Goal: Transaction & Acquisition: Purchase product/service

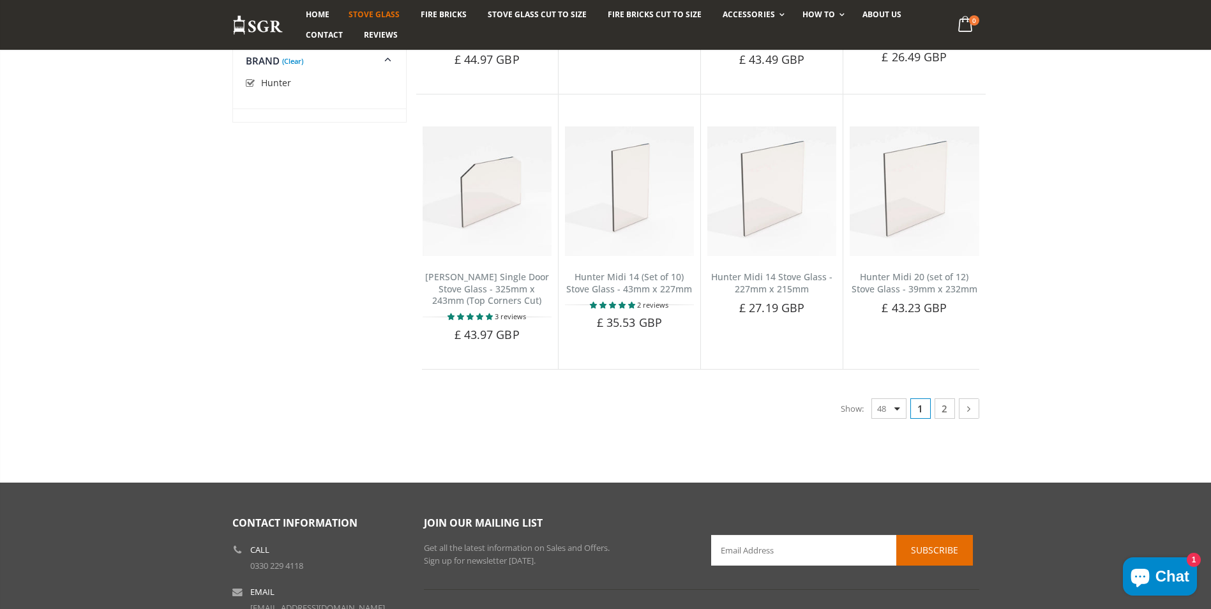
scroll to position [3191, 0]
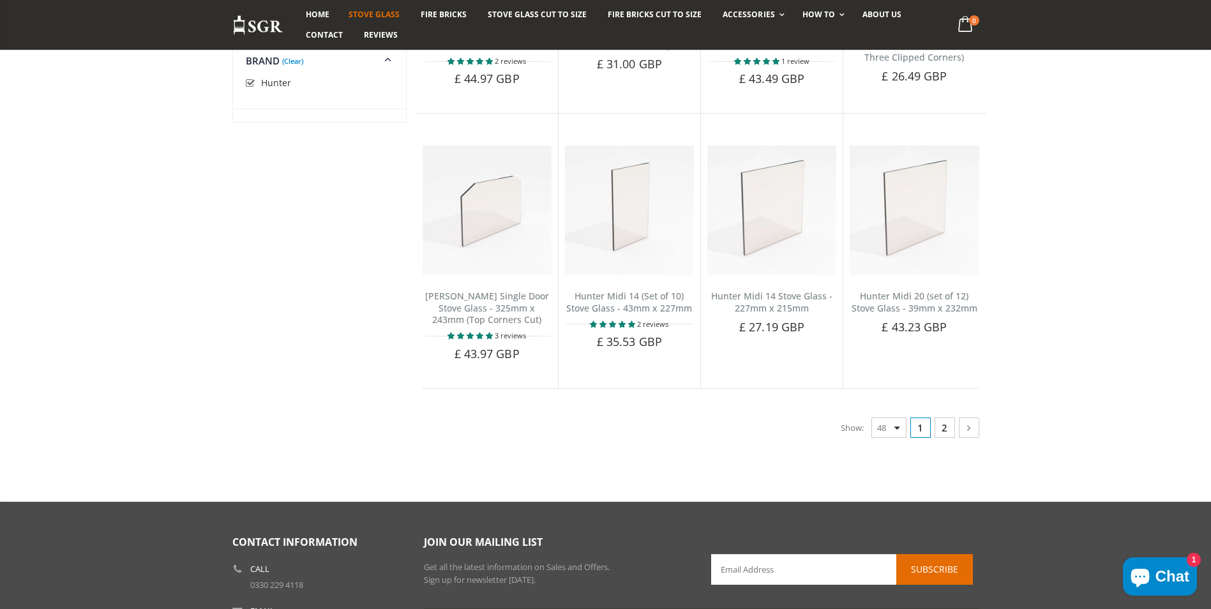
click at [946, 421] on link "2" at bounding box center [944, 427] width 20 height 20
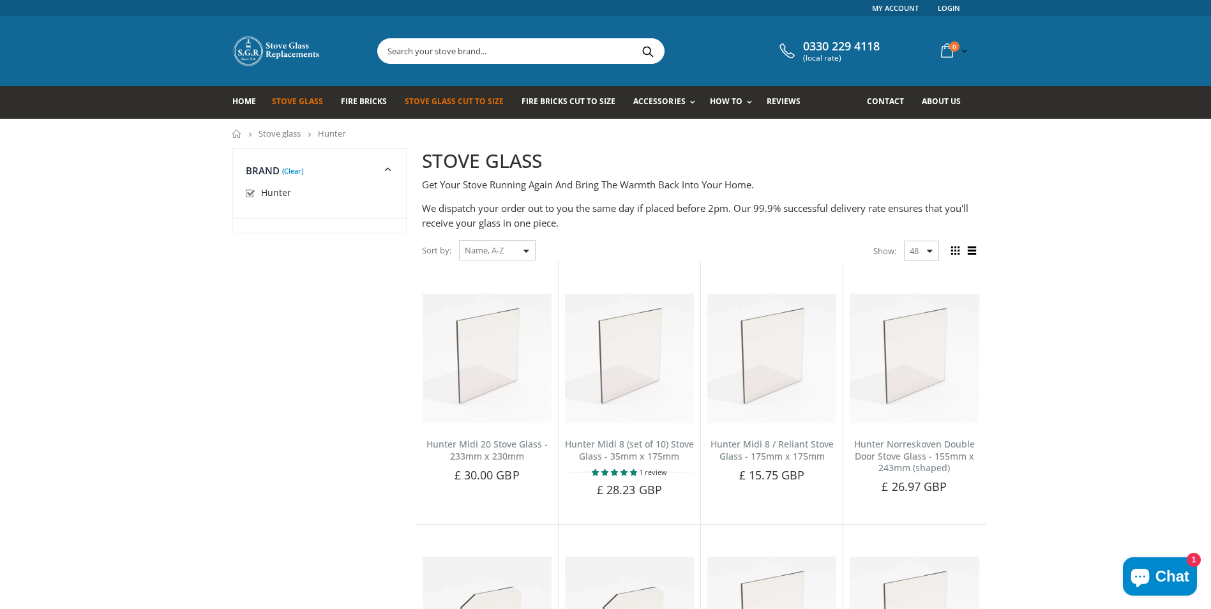
click at [449, 107] on span "Stove Glass Cut To Size" at bounding box center [454, 101] width 99 height 11
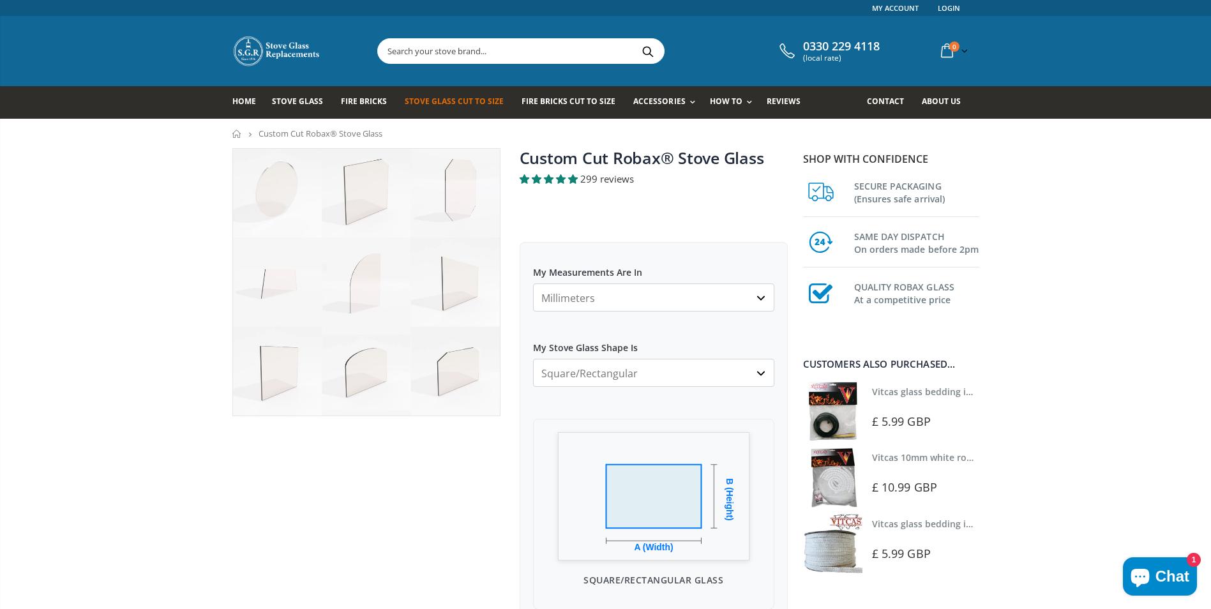
click at [759, 304] on select "Millimeters Centimeters Inches" at bounding box center [653, 297] width 241 height 28
click at [533, 283] on select "Millimeters Centimeters Inches" at bounding box center [653, 297] width 241 height 28
click at [762, 377] on select "Square/Rectangular Arched Half Arch Both Top Corners Cut Single Corner Cut All …" at bounding box center [653, 373] width 241 height 28
click at [533, 359] on select "Square/Rectangular Arched Half Arch Both Top Corners Cut Single Corner Cut All …" at bounding box center [653, 373] width 241 height 28
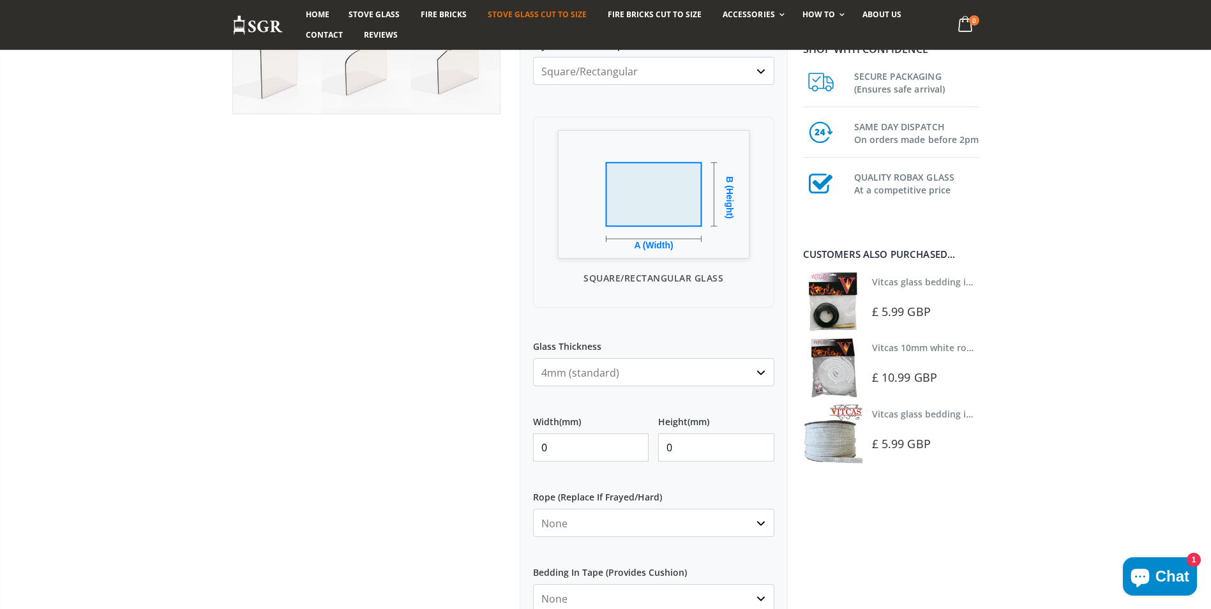
scroll to position [319, 0]
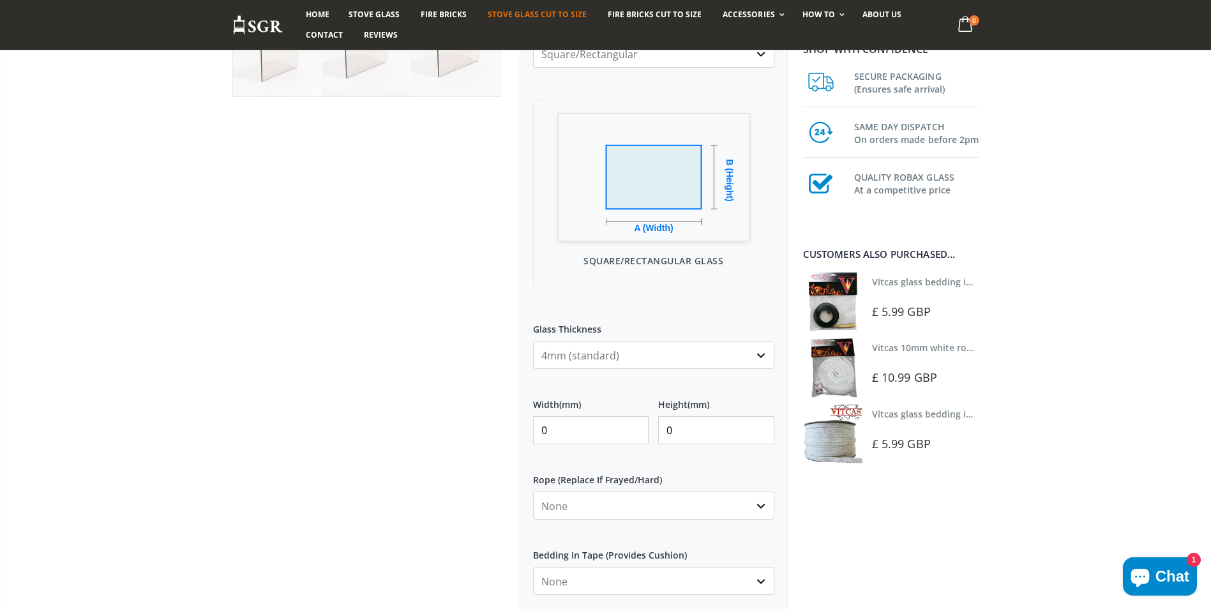
click at [605, 431] on input "0" at bounding box center [591, 430] width 116 height 28
type input "385"
click at [685, 428] on input "0" at bounding box center [716, 430] width 116 height 28
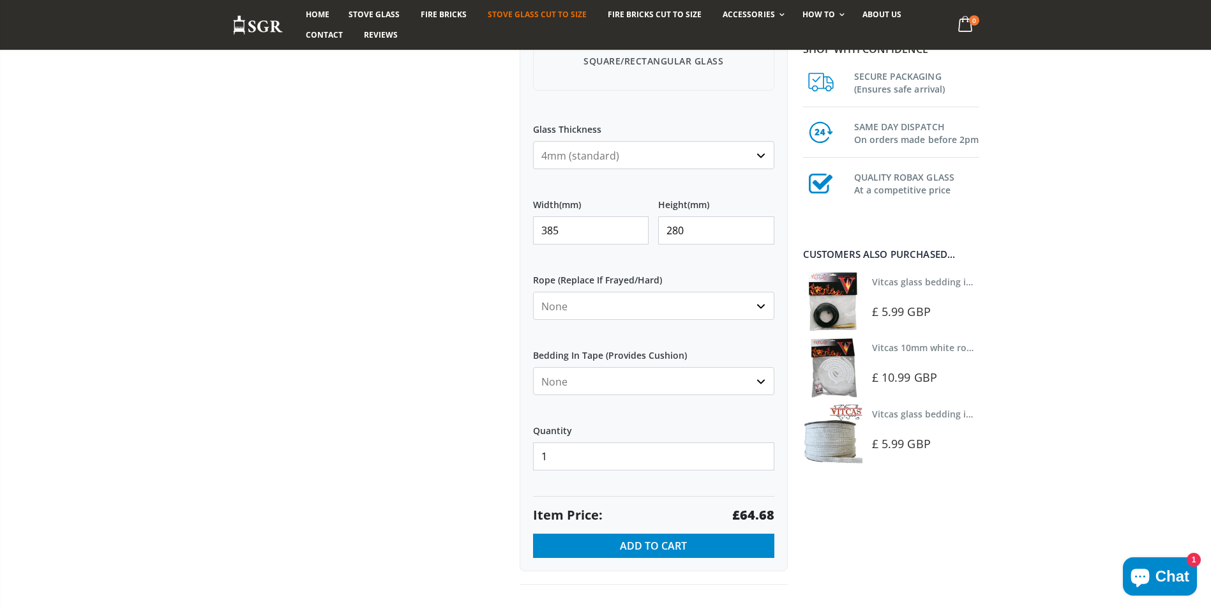
scroll to position [574, 0]
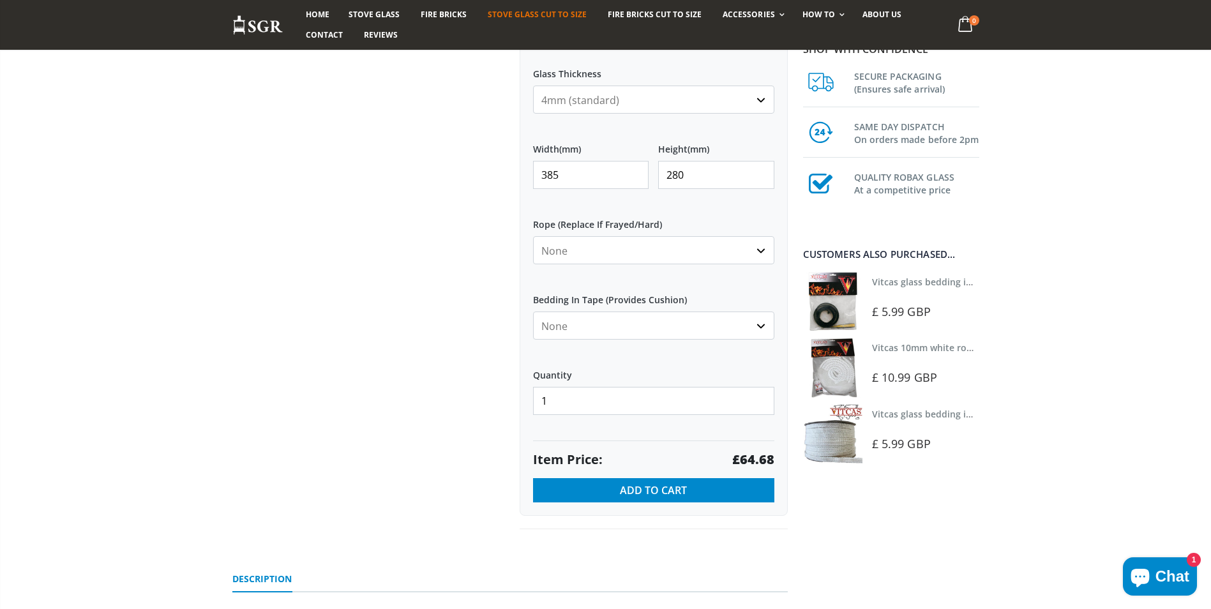
type input "280"
click at [636, 223] on label "Rope (Replace If Frayed/Hard)" at bounding box center [653, 219] width 241 height 23
click at [636, 236] on select "None 3mm White 6mm White 8mm White 10mm White 12mm White 6mm Black 8mm Black 10…" at bounding box center [653, 250] width 241 height 28
click at [762, 330] on select "None Black White" at bounding box center [653, 325] width 241 height 28
select select "black"
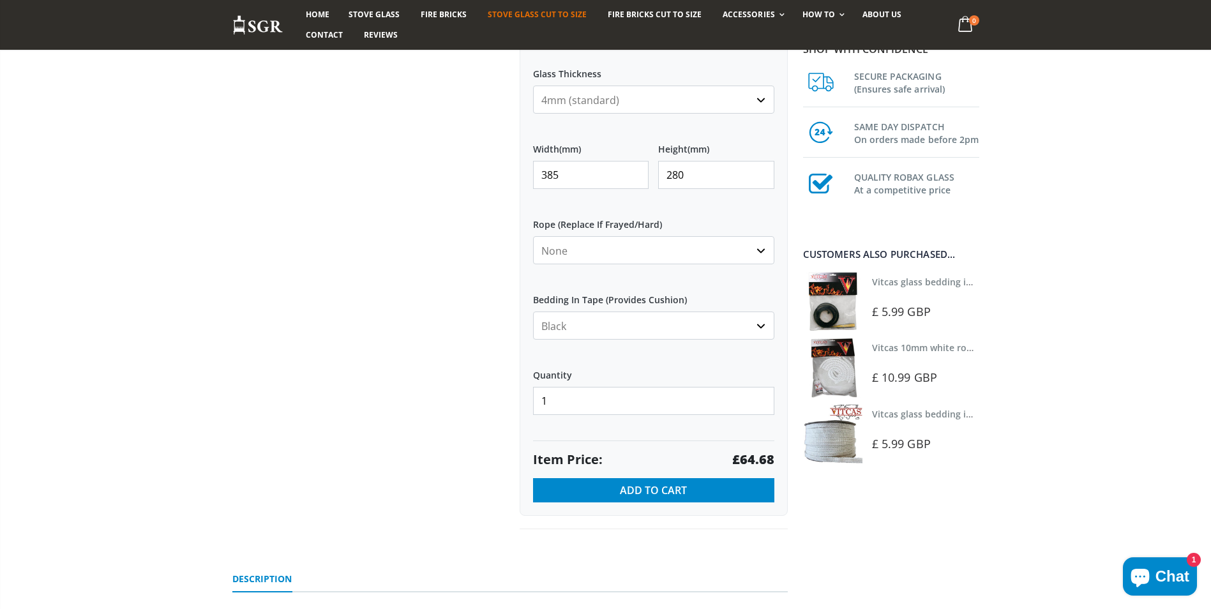
click at [533, 311] on select "None Black White" at bounding box center [653, 325] width 241 height 28
click at [763, 250] on select "None 3mm White 6mm White 8mm White 10mm White 12mm White 6mm Black 8mm Black 10…" at bounding box center [653, 250] width 241 height 28
click at [533, 236] on select "None 3mm White 6mm White 8mm White 10mm White 12mm White 6mm Black 8mm Black 10…" at bounding box center [653, 250] width 241 height 28
click at [761, 254] on select "None 3mm White 6mm White 8mm White 10mm White 12mm White 6mm Black 8mm Black 10…" at bounding box center [653, 250] width 241 height 28
select select "none"
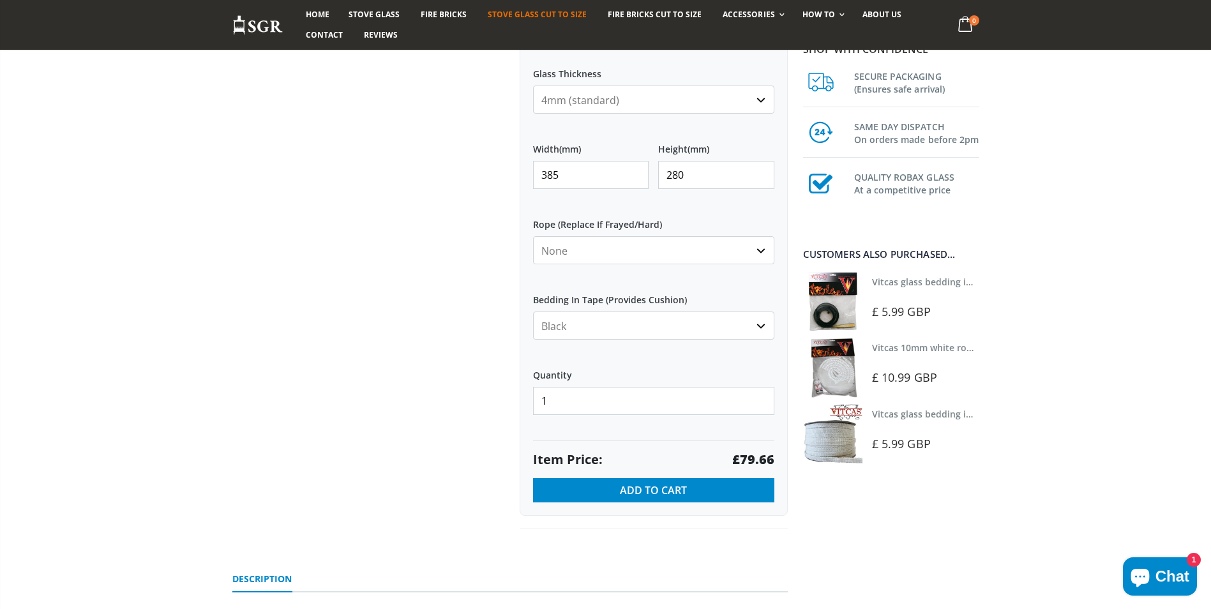
click at [533, 236] on select "None 3mm White 6mm White 8mm White 10mm White 12mm White 6mm Black 8mm Black 10…" at bounding box center [653, 250] width 241 height 28
click at [765, 327] on select "None Black White" at bounding box center [653, 325] width 241 height 28
select select "none"
click at [533, 311] on select "None Black White" at bounding box center [653, 325] width 241 height 28
click at [714, 494] on button "Add to Cart" at bounding box center [653, 490] width 241 height 24
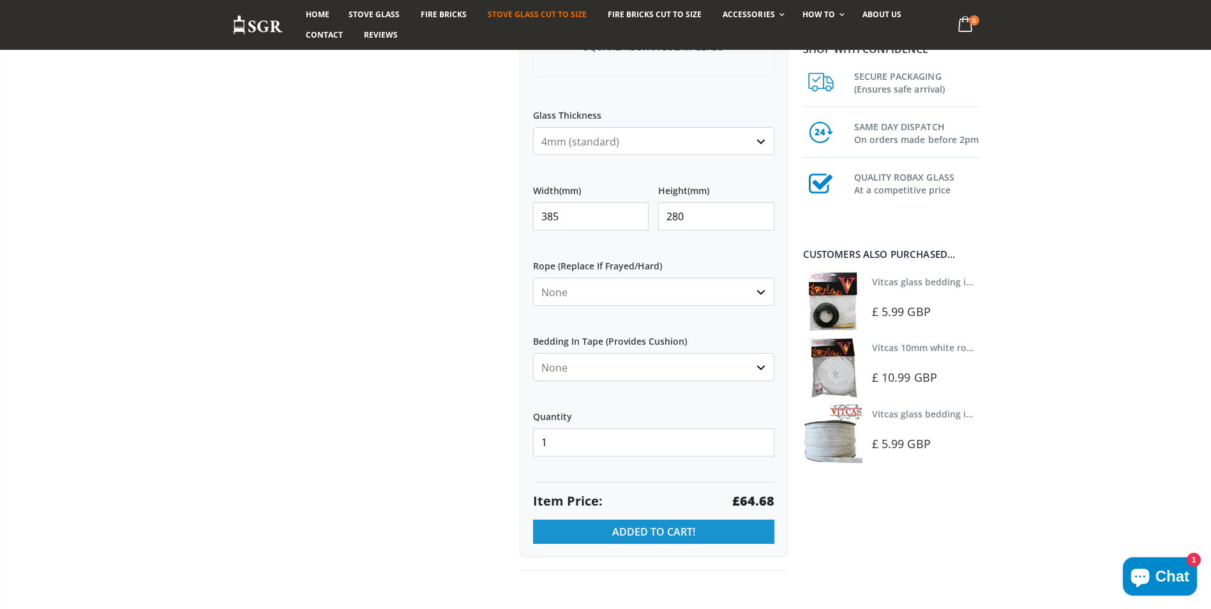
scroll to position [511, 0]
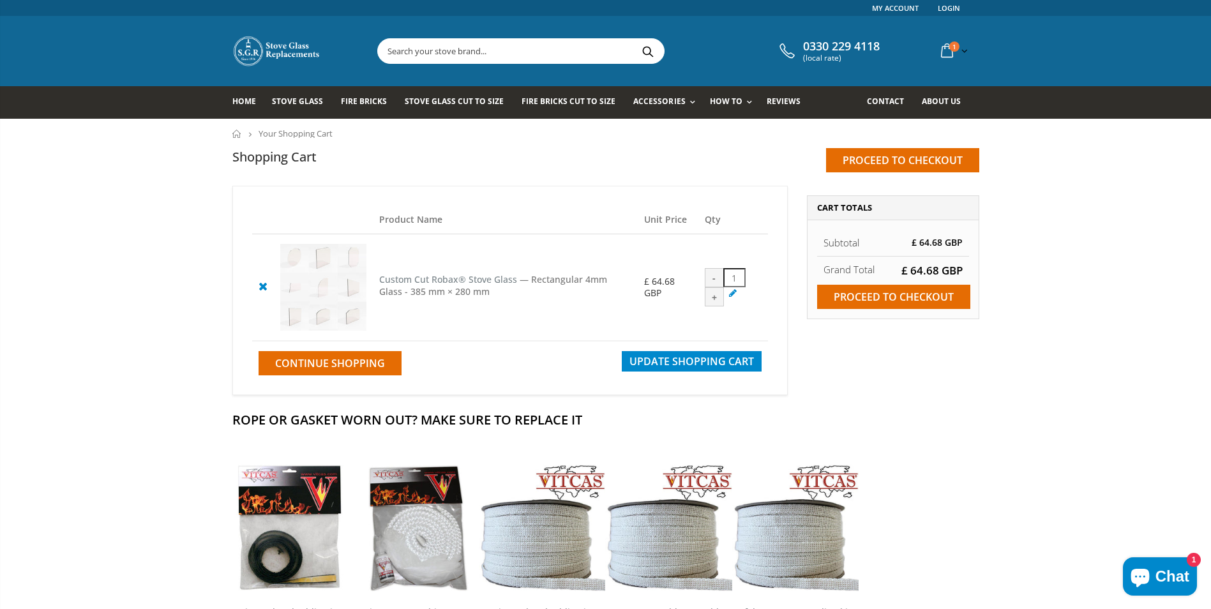
click at [428, 50] on input "text" at bounding box center [592, 51] width 429 height 24
type input "glue"
click at [634, 39] on button "Search" at bounding box center [648, 51] width 29 height 24
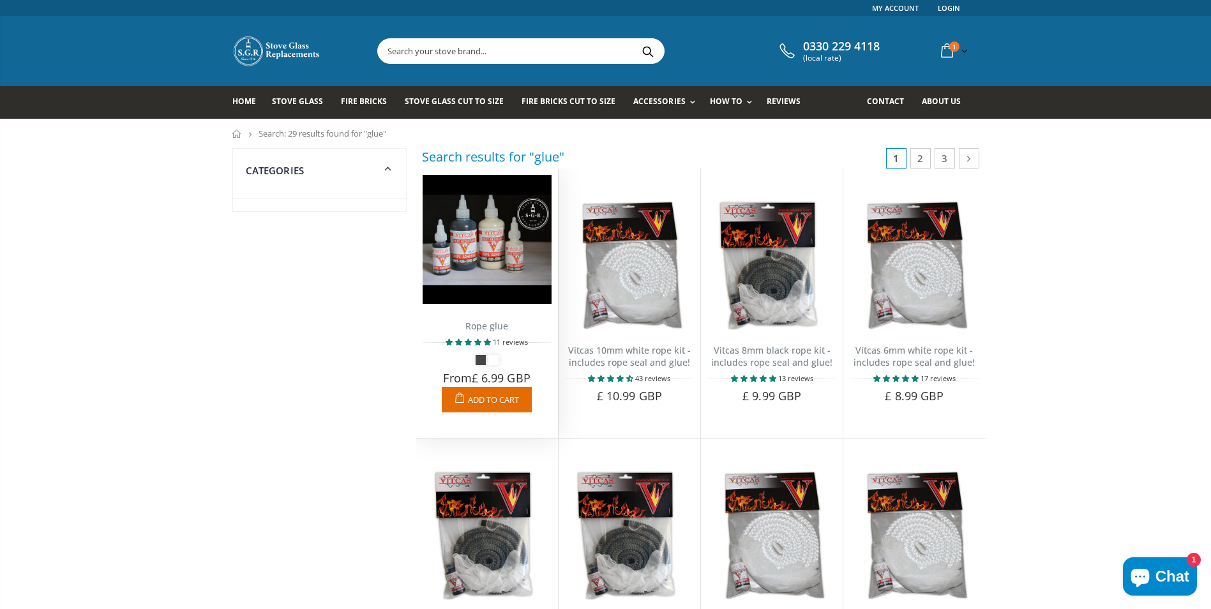
click at [482, 269] on img at bounding box center [487, 239] width 129 height 129
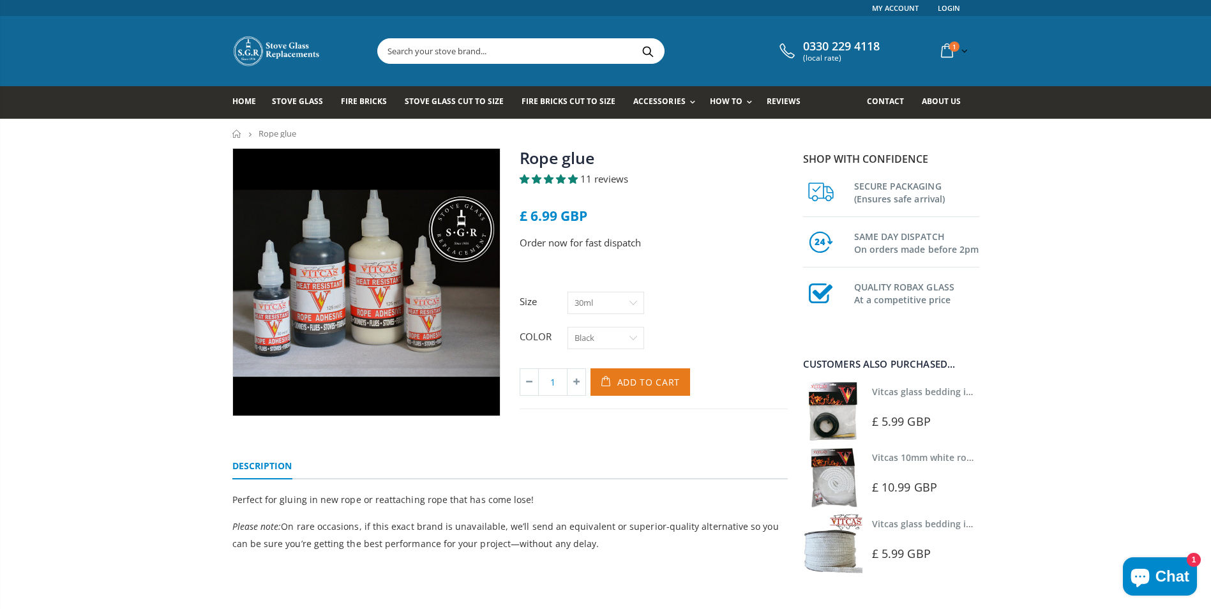
click at [629, 381] on span "Add to Cart" at bounding box center [648, 382] width 63 height 12
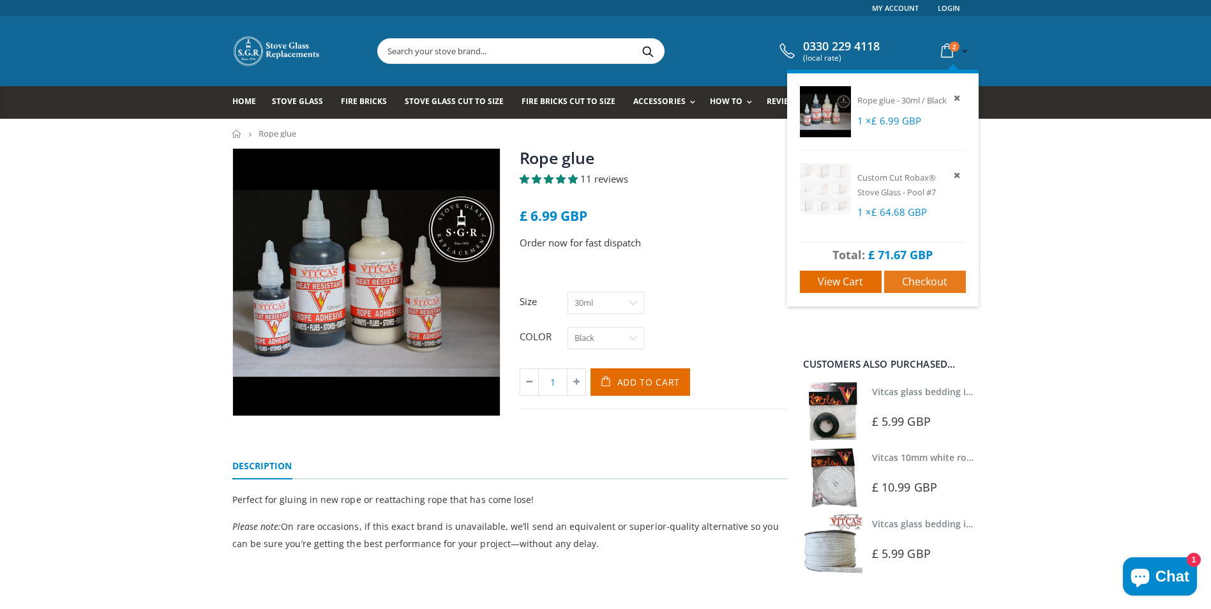
click at [927, 288] on span "Checkout" at bounding box center [924, 281] width 45 height 14
